Goal: Transaction & Acquisition: Purchase product/service

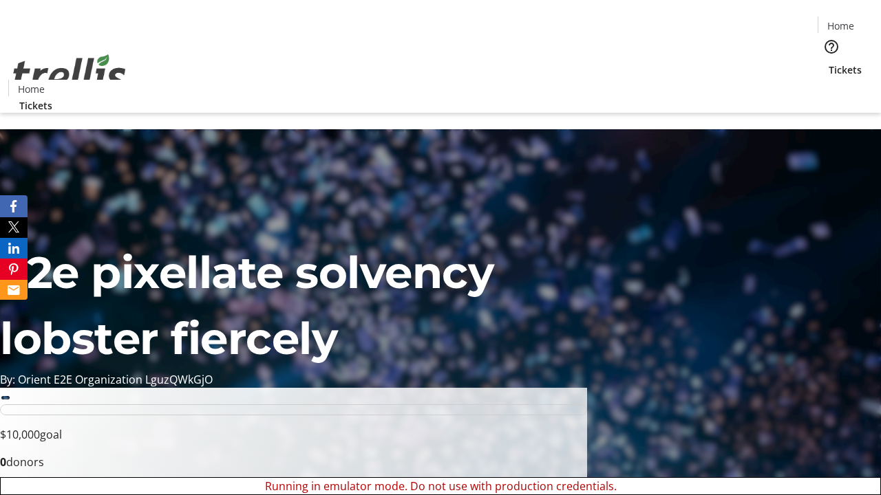
click at [841, 21] on span "Sign Up" at bounding box center [847, 19] width 40 height 17
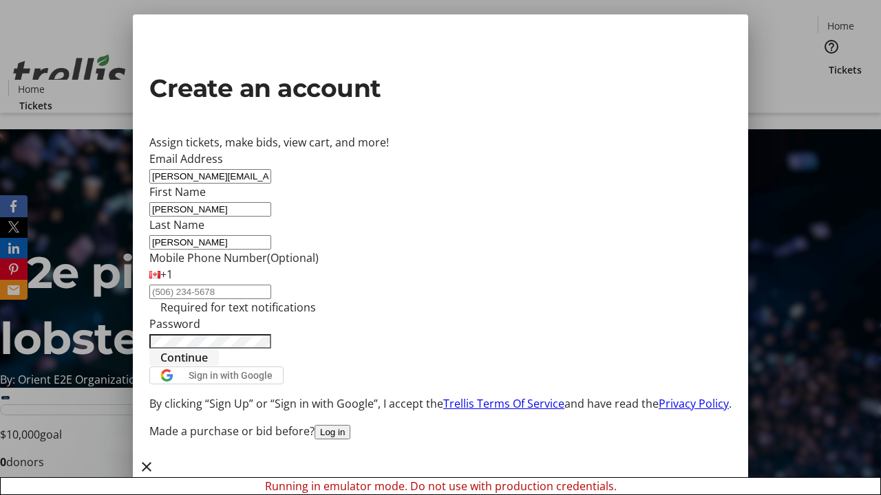
click at [208, 366] on span "Continue" at bounding box center [183, 358] width 47 height 17
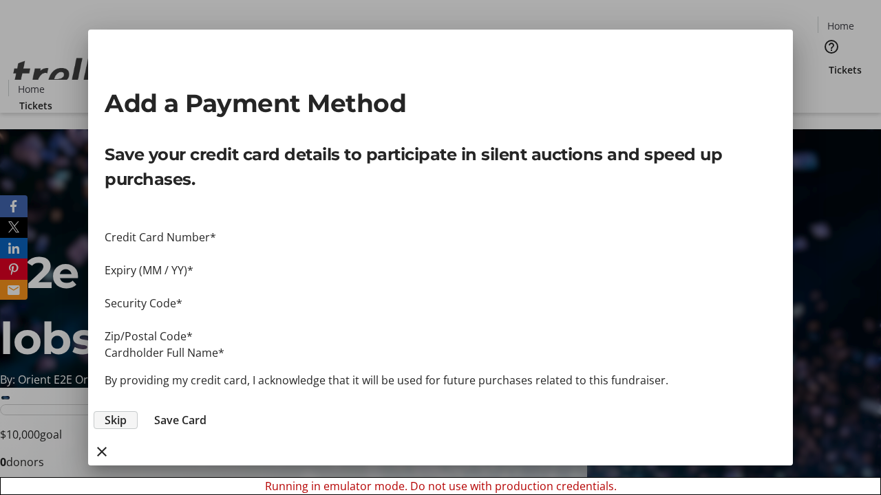
click at [127, 412] on span "Skip" at bounding box center [116, 420] width 22 height 17
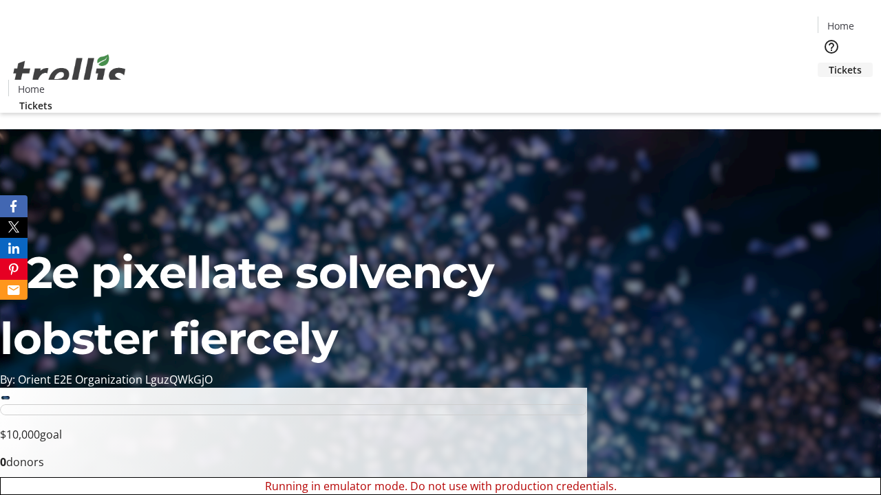
click at [828, 63] on span "Tickets" at bounding box center [844, 70] width 33 height 14
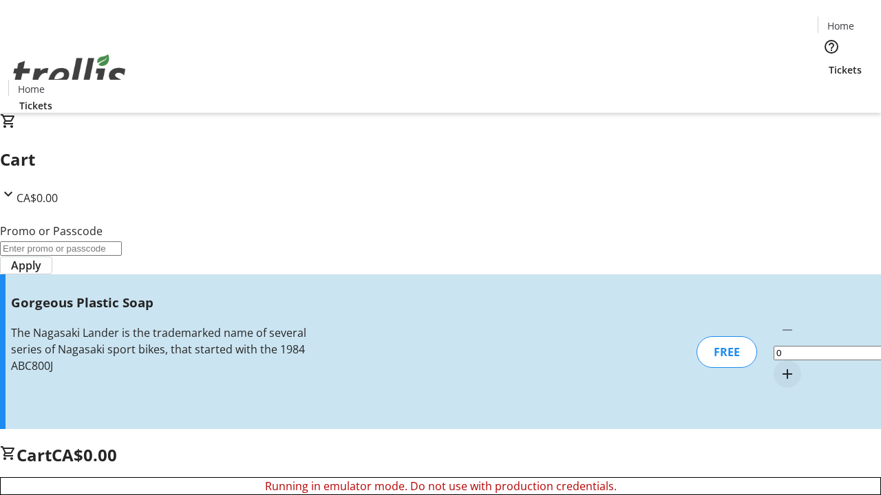
click at [779, 366] on mat-icon "Increment by one" at bounding box center [787, 374] width 17 height 17
type input "1"
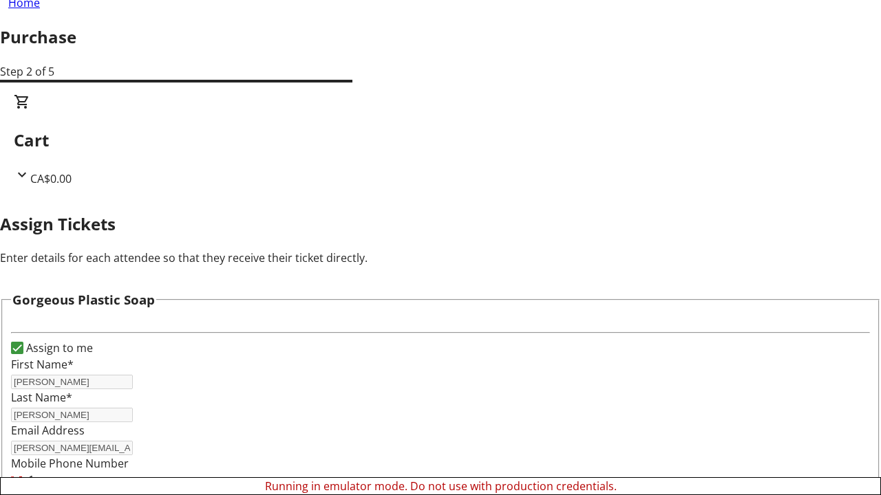
scroll to position [83, 0]
